Goal: Navigation & Orientation: Find specific page/section

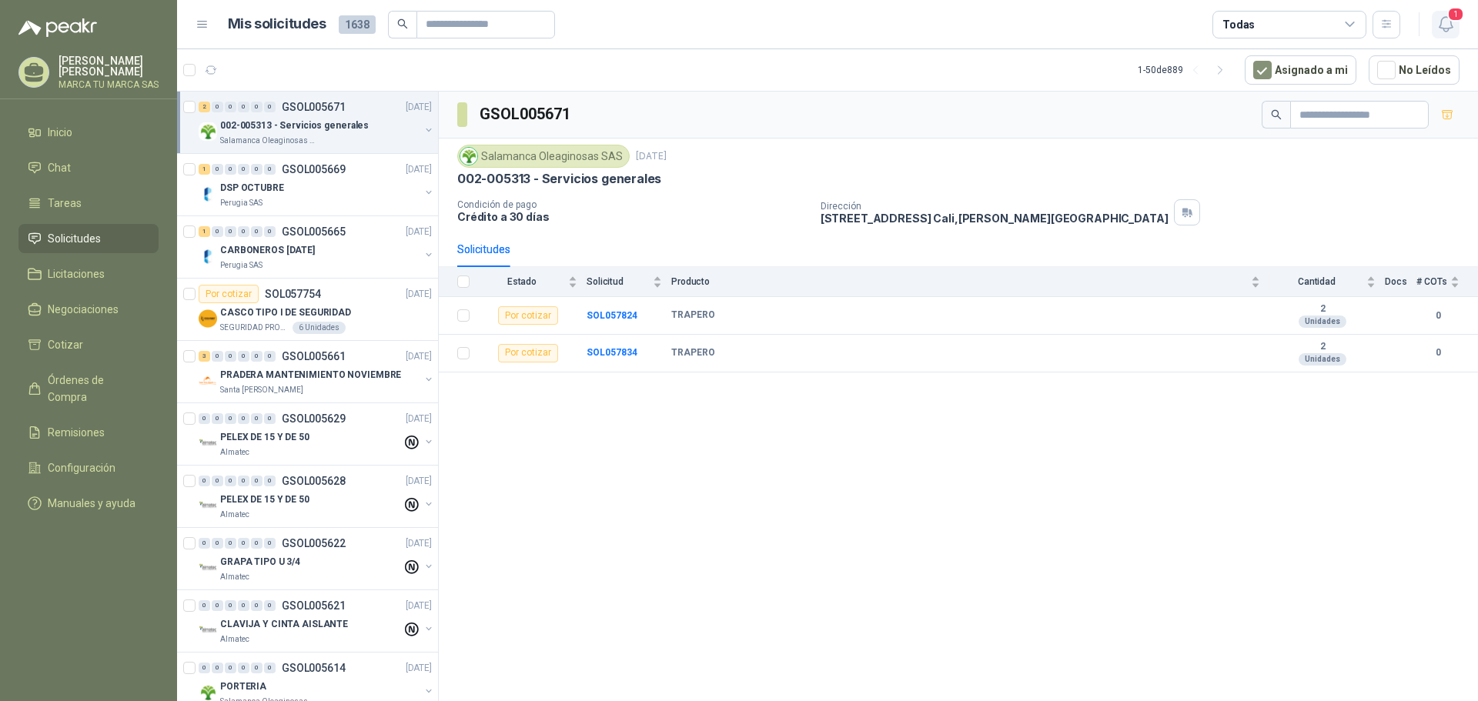
click at [1451, 28] on icon "button" at bounding box center [1444, 24] width 13 height 15
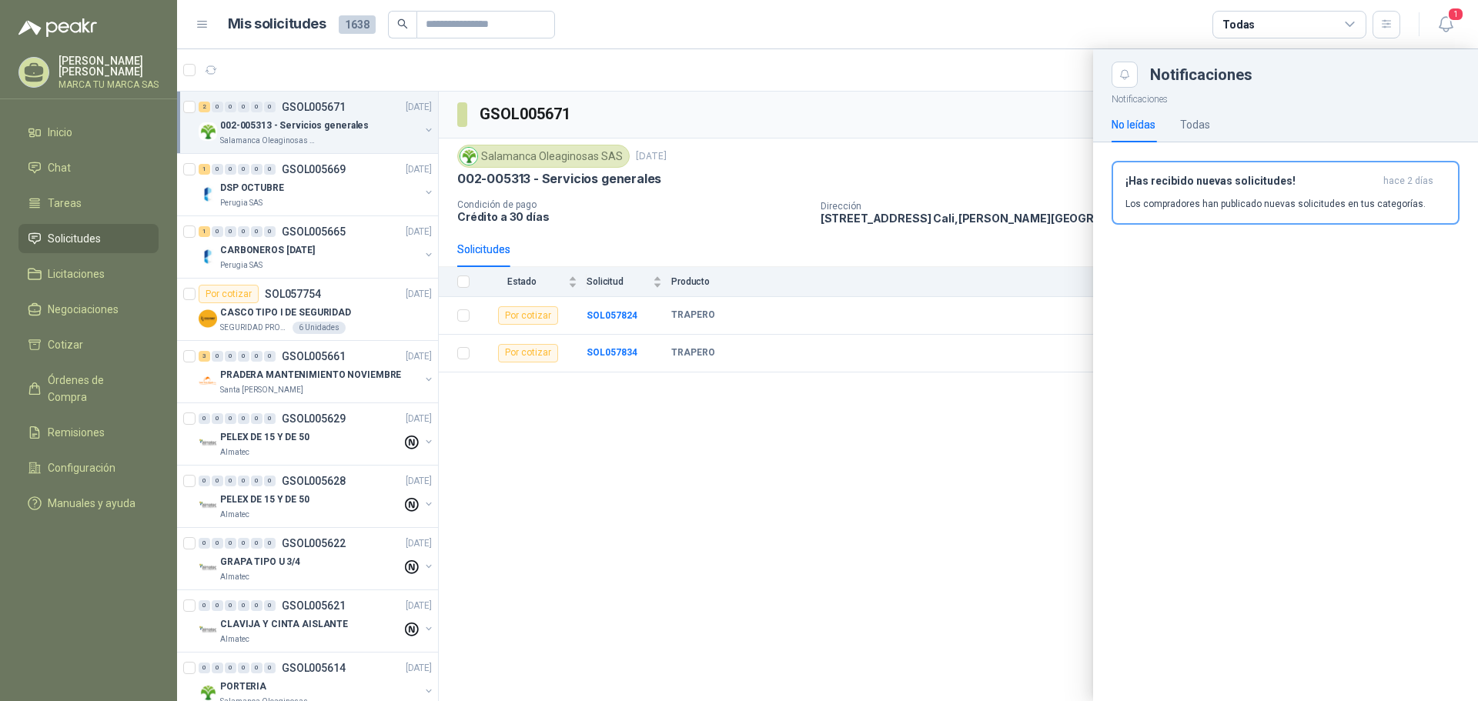
click at [1232, 209] on p "Los compradores han publicado nuevas solicitudes en tus categorías." at bounding box center [1275, 204] width 300 height 14
click at [1191, 190] on div "¡Has recibido nuevas solicitudes! hace 2 días Los compradores han publicado nue…" at bounding box center [1285, 198] width 385 height 113
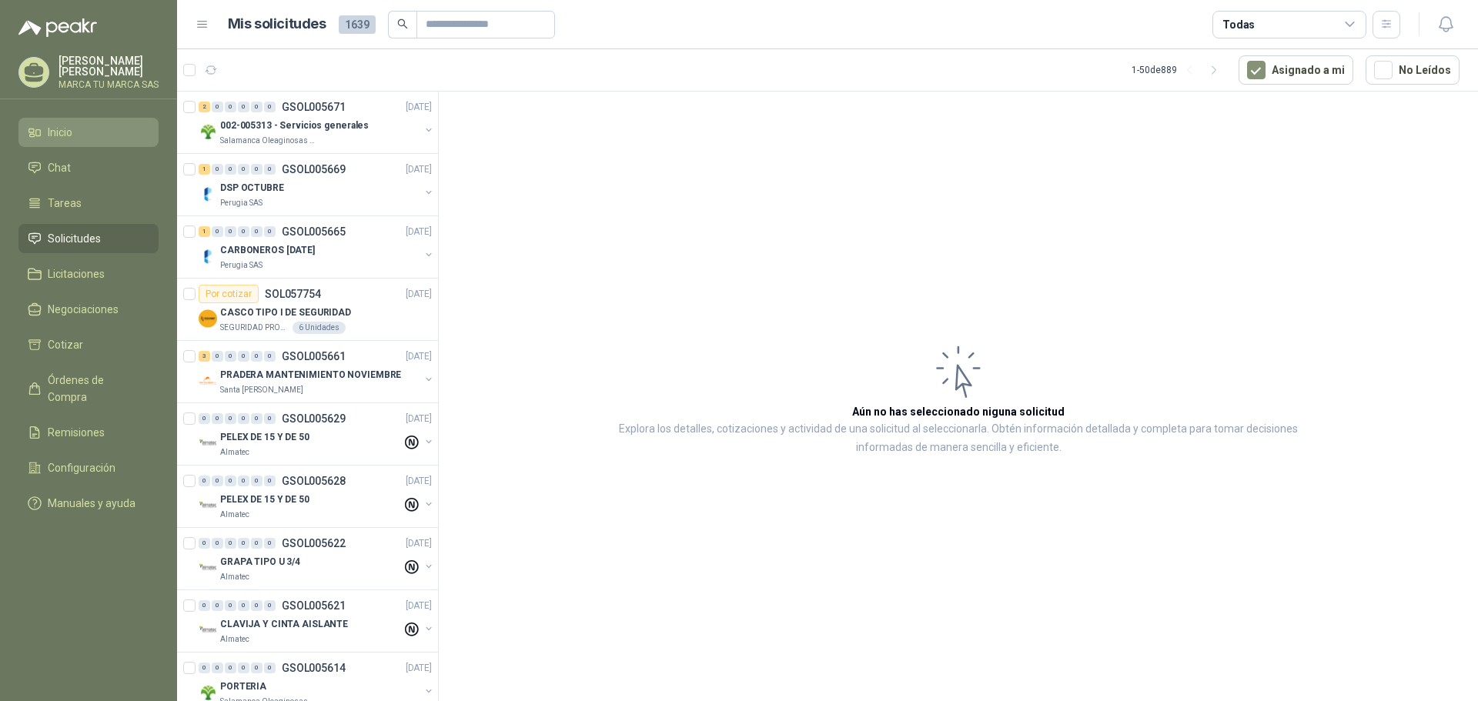
click at [110, 130] on li "Inicio" at bounding box center [89, 132] width 122 height 17
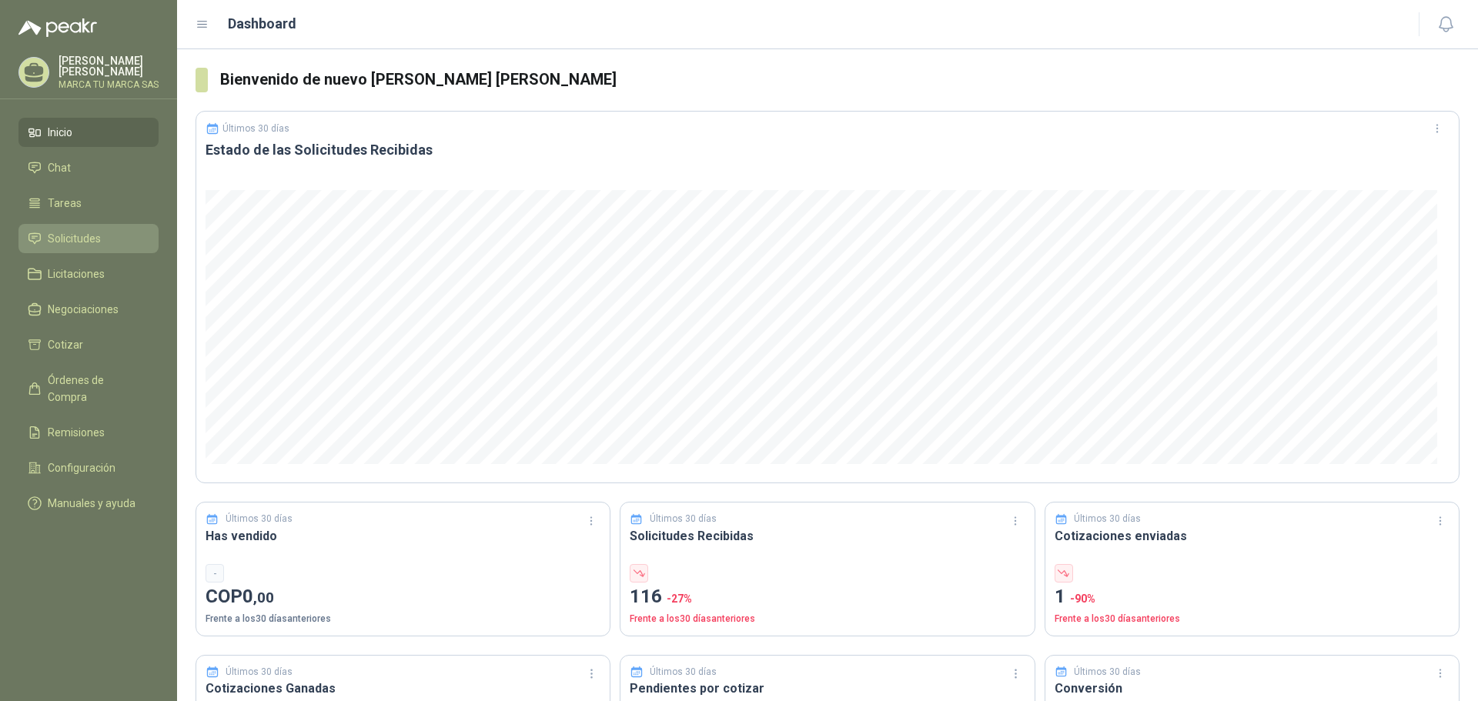
click at [89, 238] on span "Solicitudes" at bounding box center [74, 238] width 53 height 17
